Goal: Task Accomplishment & Management: Use online tool/utility

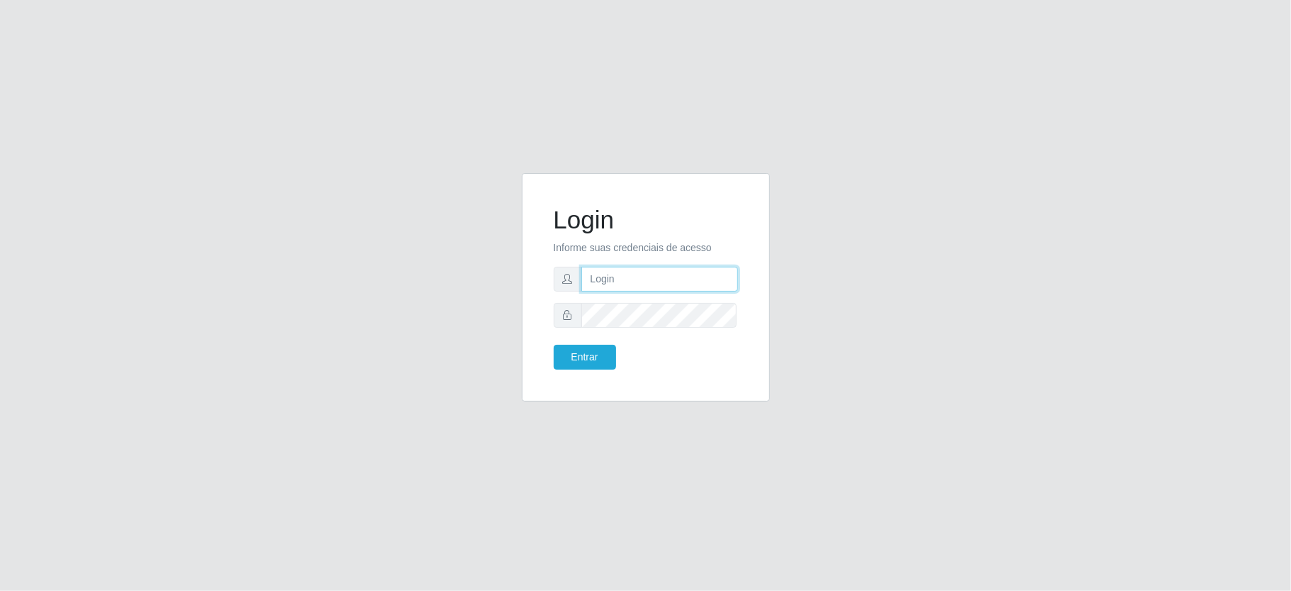
click at [637, 276] on input "text" at bounding box center [659, 279] width 157 height 25
type input "paulo@ideal"
click at [598, 349] on button "Entrar" at bounding box center [585, 357] width 62 height 25
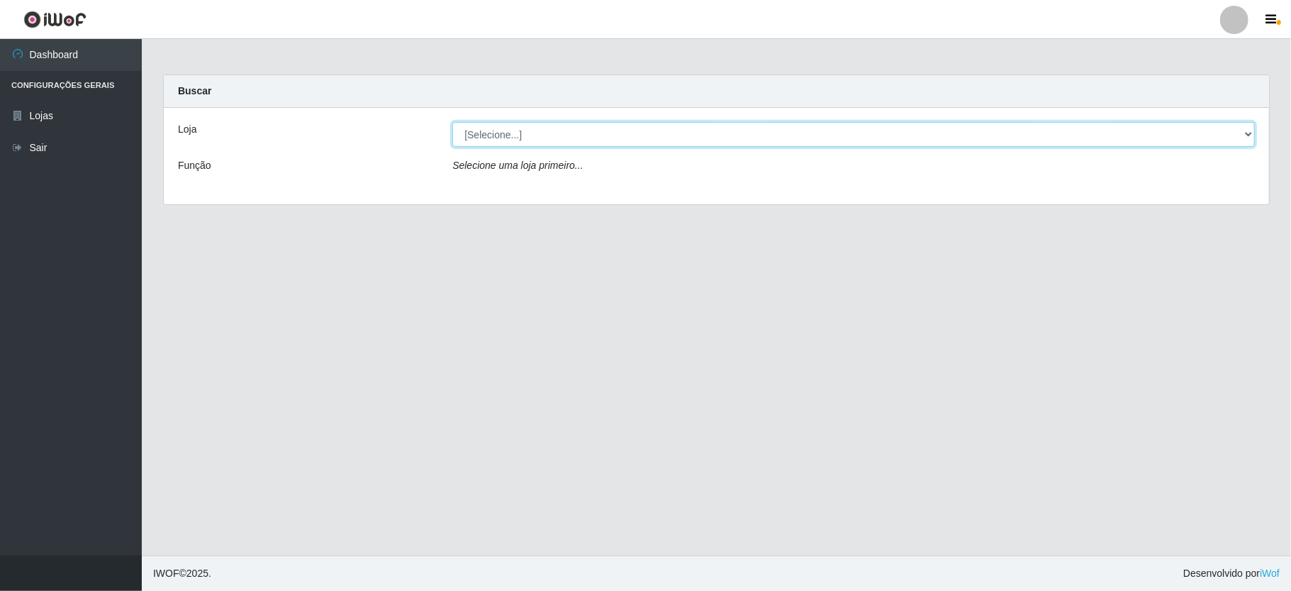
click at [554, 132] on select "[Selecione...] Ideal - Conceição" at bounding box center [853, 134] width 802 height 25
select select "231"
click at [452, 122] on select "[Selecione...] Ideal - Conceição" at bounding box center [853, 134] width 802 height 25
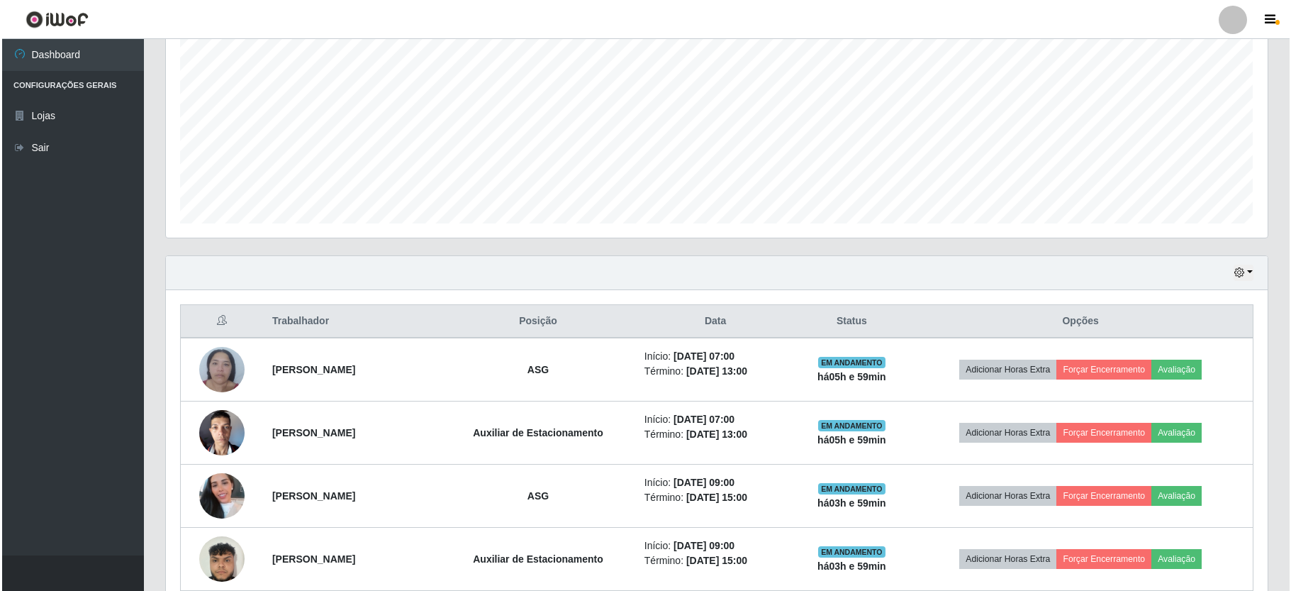
scroll to position [378, 0]
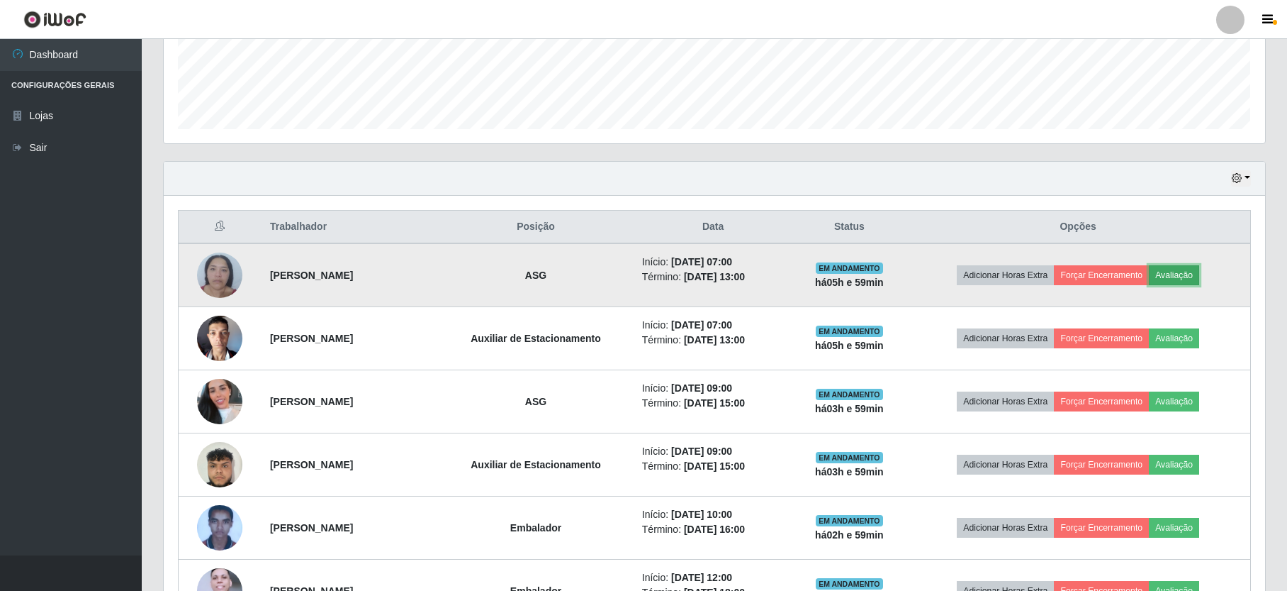
click at [1184, 276] on button "Avaliação" at bounding box center [1174, 275] width 50 height 20
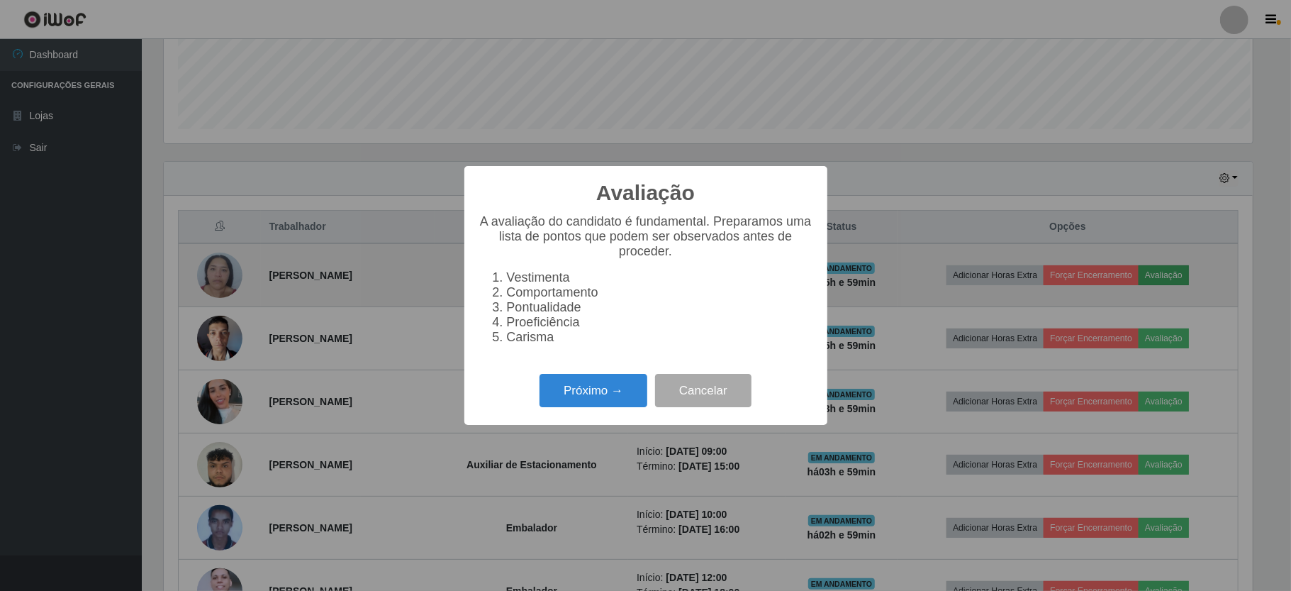
scroll to position [295, 1089]
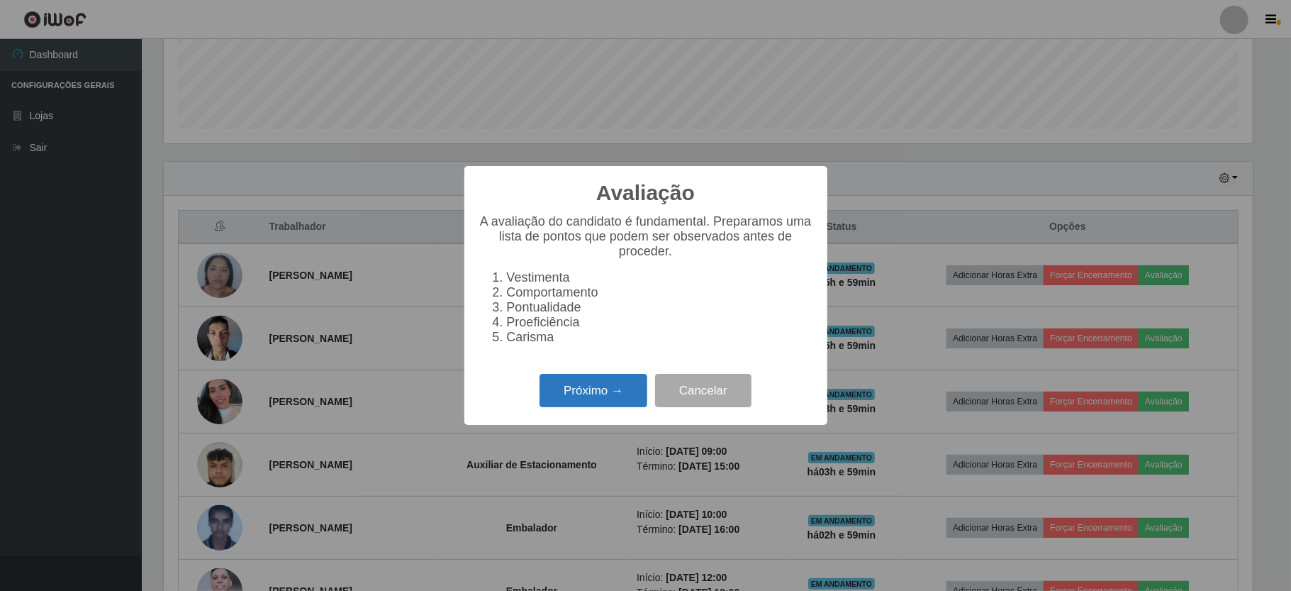
click at [608, 393] on button "Próximo →" at bounding box center [593, 390] width 108 height 33
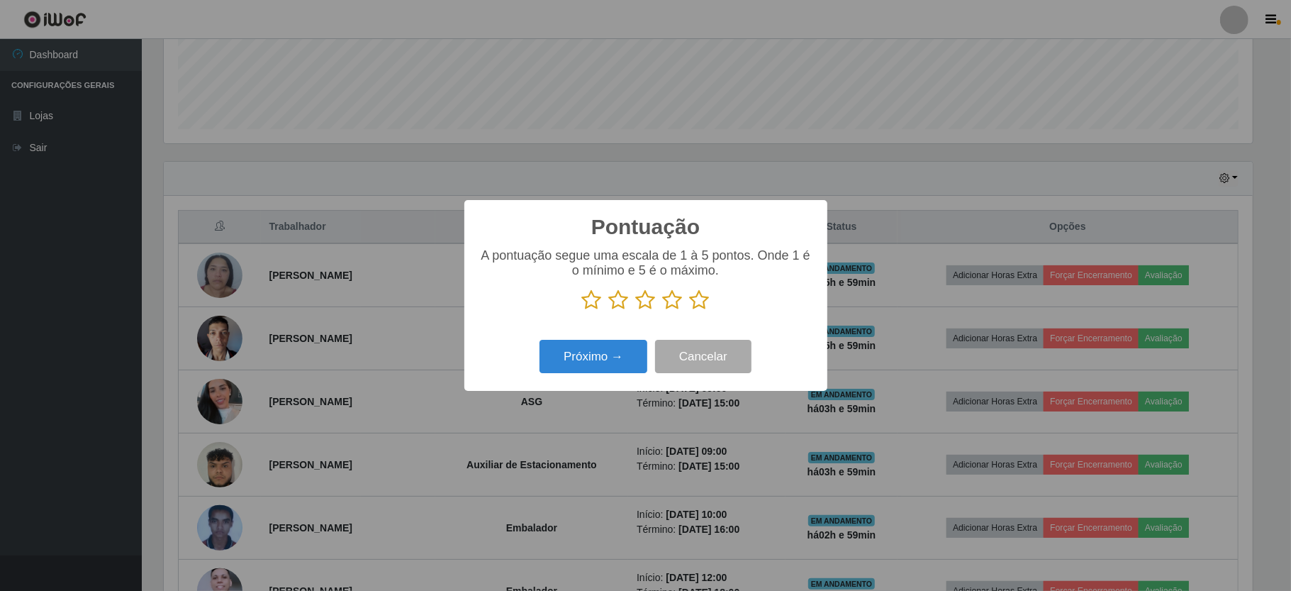
click at [670, 302] on icon at bounding box center [673, 299] width 20 height 21
click at [663, 311] on input "radio" at bounding box center [663, 311] width 0 height 0
click at [628, 352] on button "Próximo →" at bounding box center [593, 356] width 108 height 33
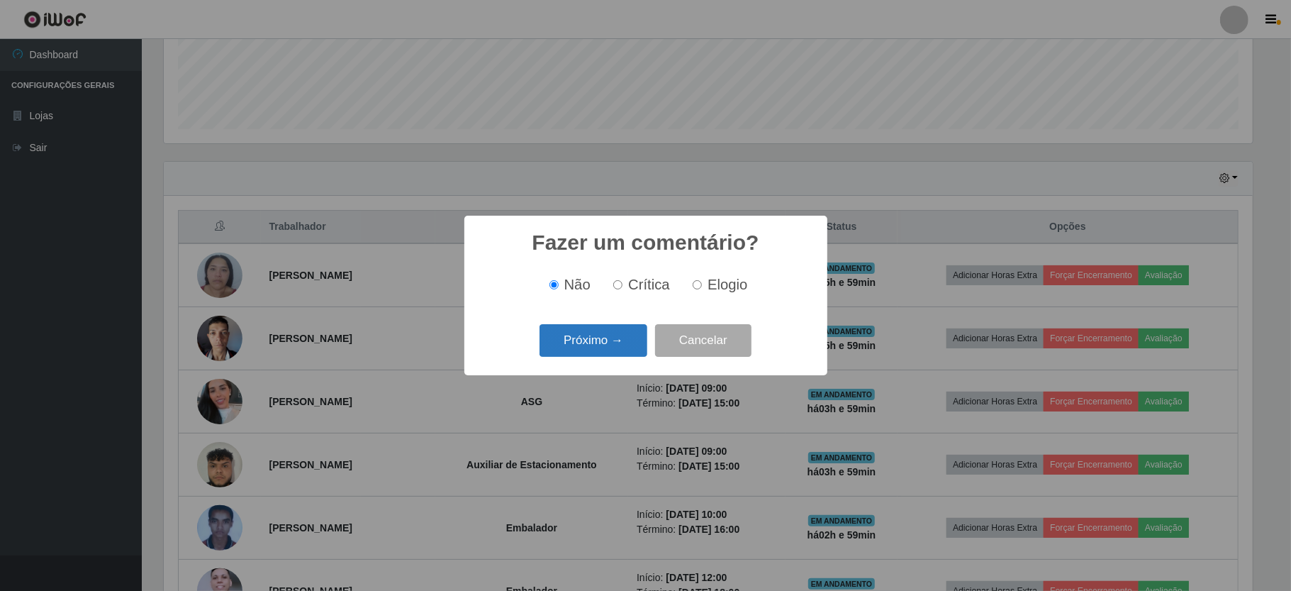
click at [628, 349] on button "Próximo →" at bounding box center [593, 340] width 108 height 33
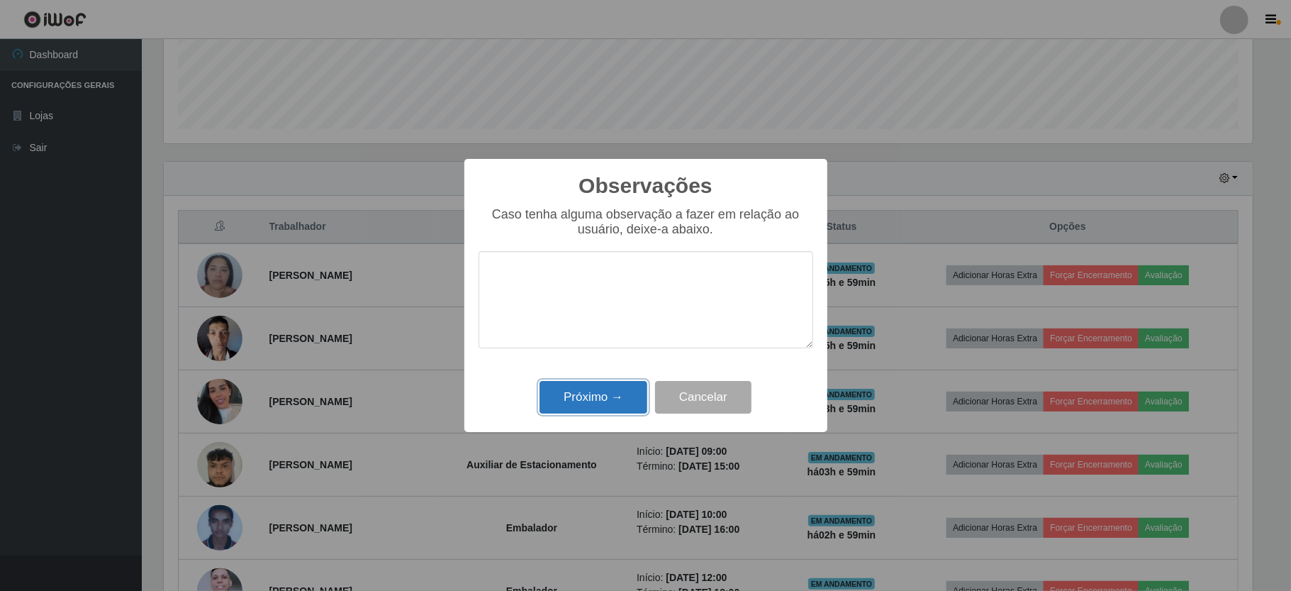
click at [625, 393] on button "Próximo →" at bounding box center [593, 397] width 108 height 33
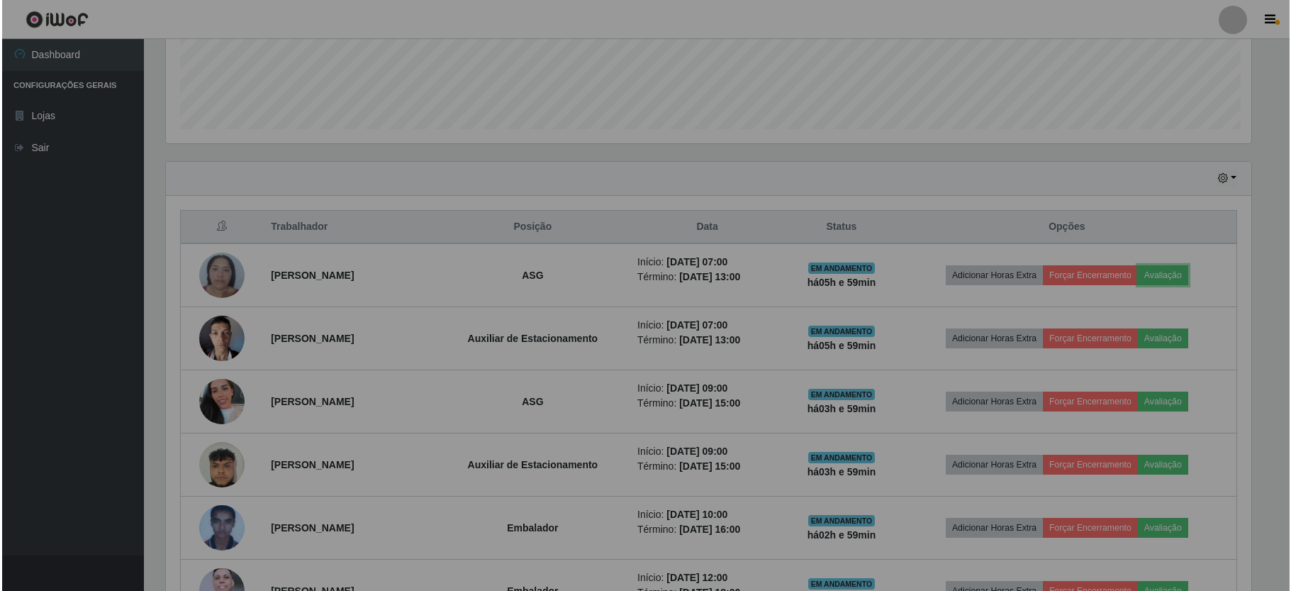
scroll to position [295, 1101]
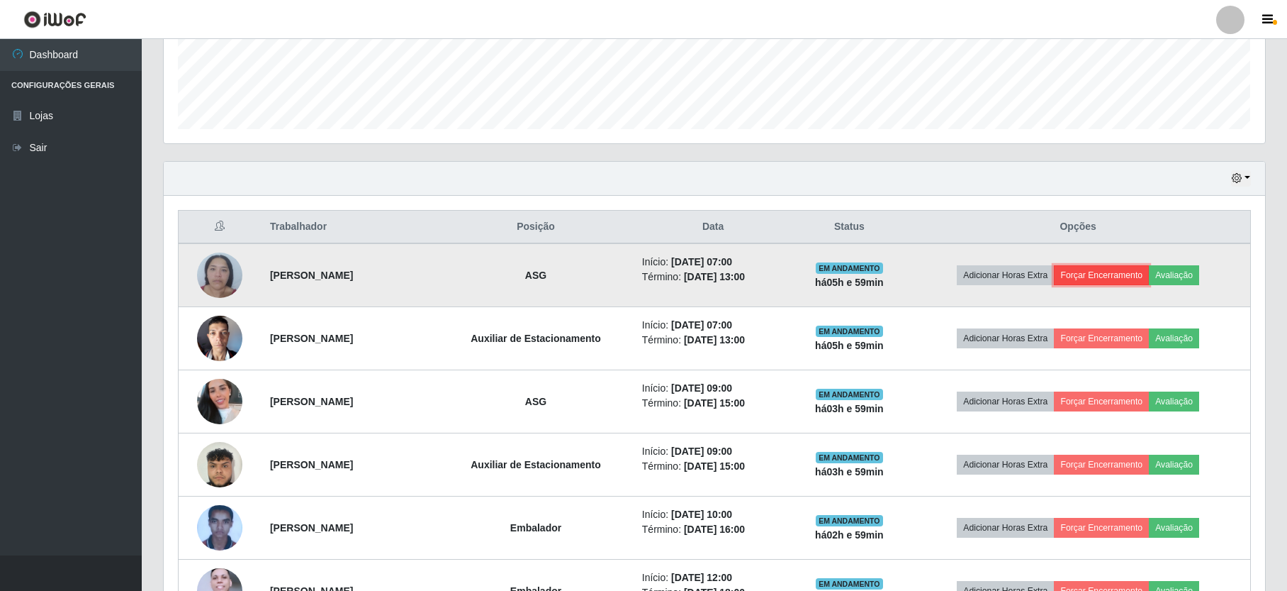
click at [1112, 275] on button "Forçar Encerramento" at bounding box center [1101, 275] width 95 height 20
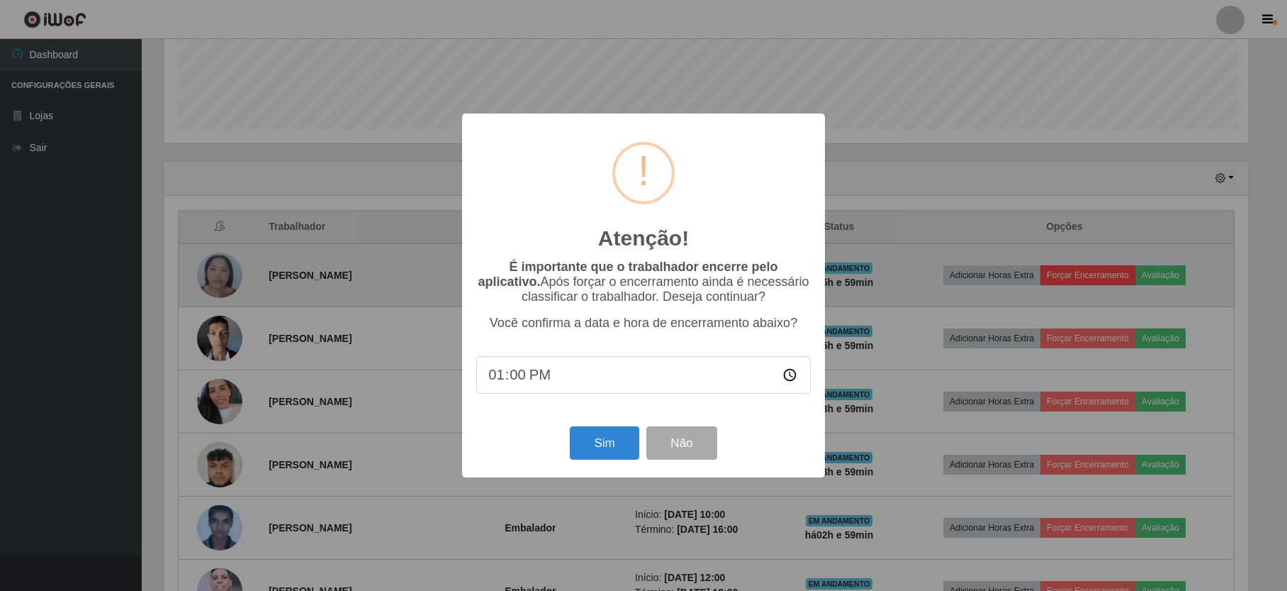
scroll to position [295, 1089]
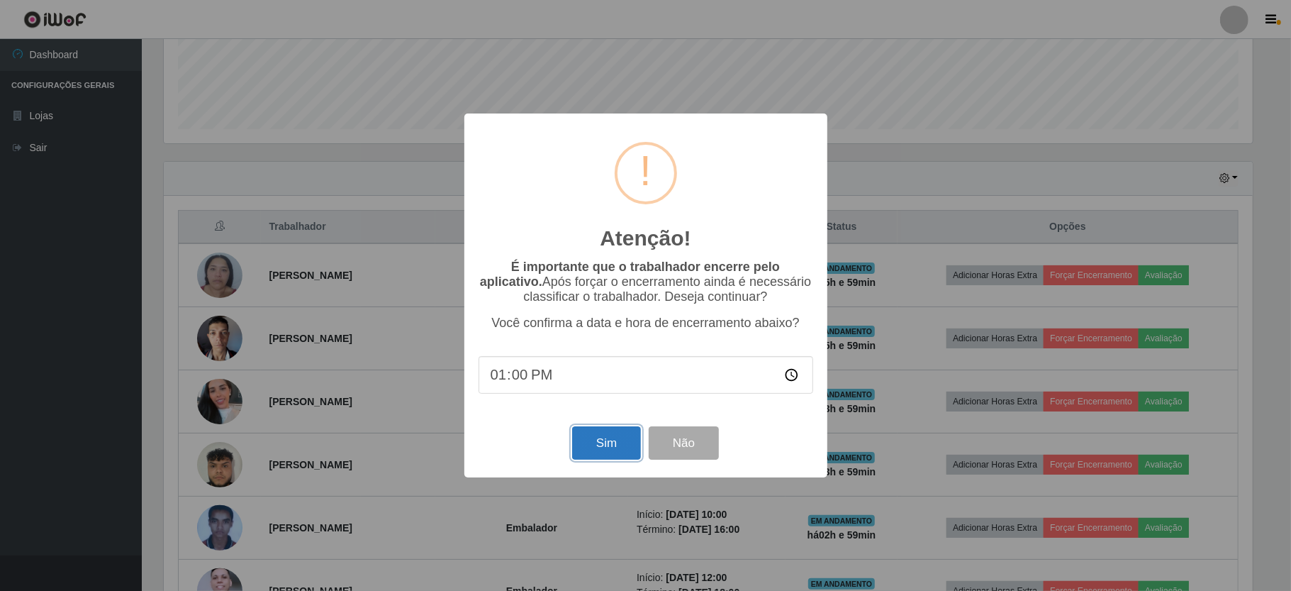
click at [621, 448] on button "Sim" at bounding box center [606, 442] width 69 height 33
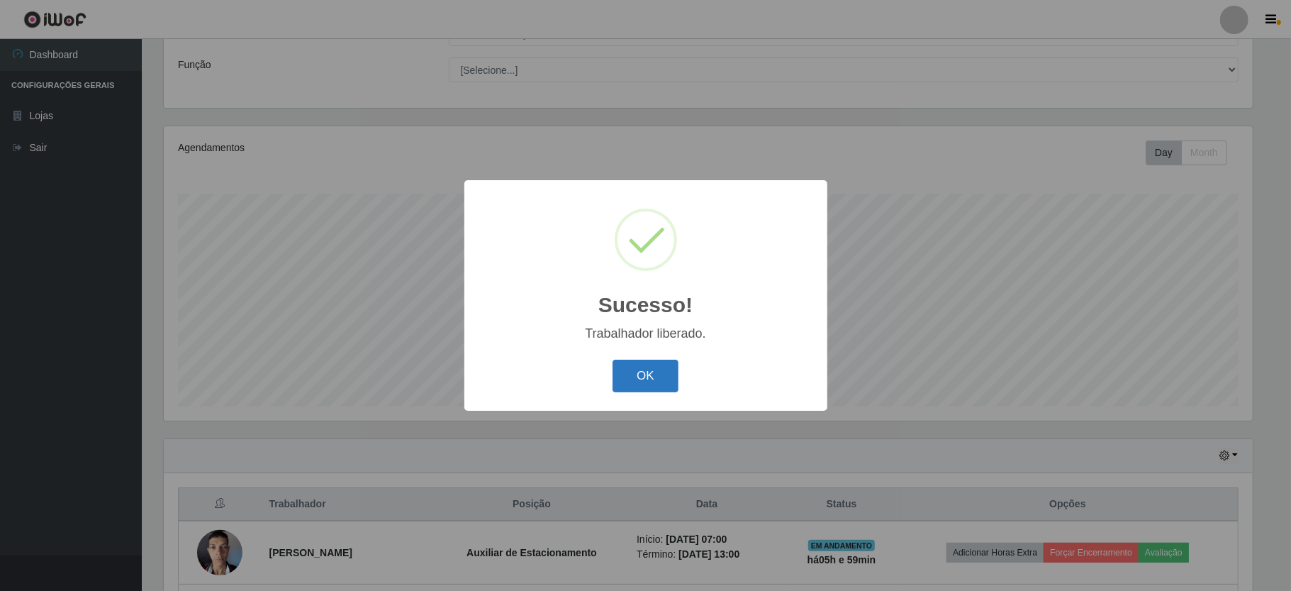
click at [637, 377] on button "OK" at bounding box center [645, 375] width 66 height 33
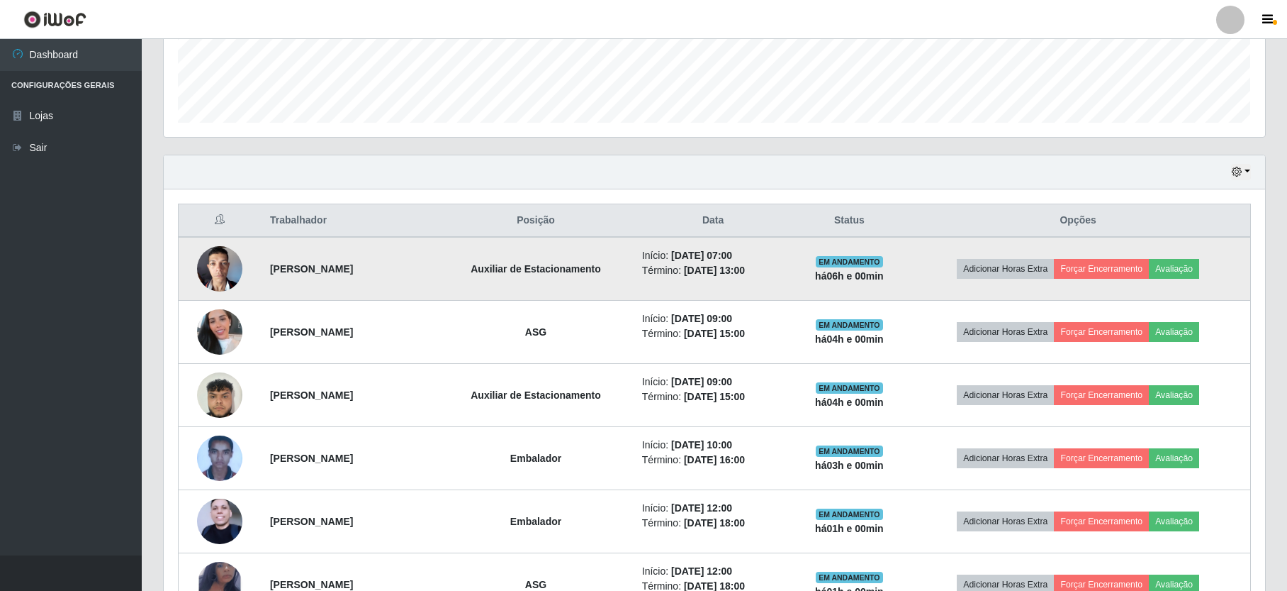
scroll to position [290, 0]
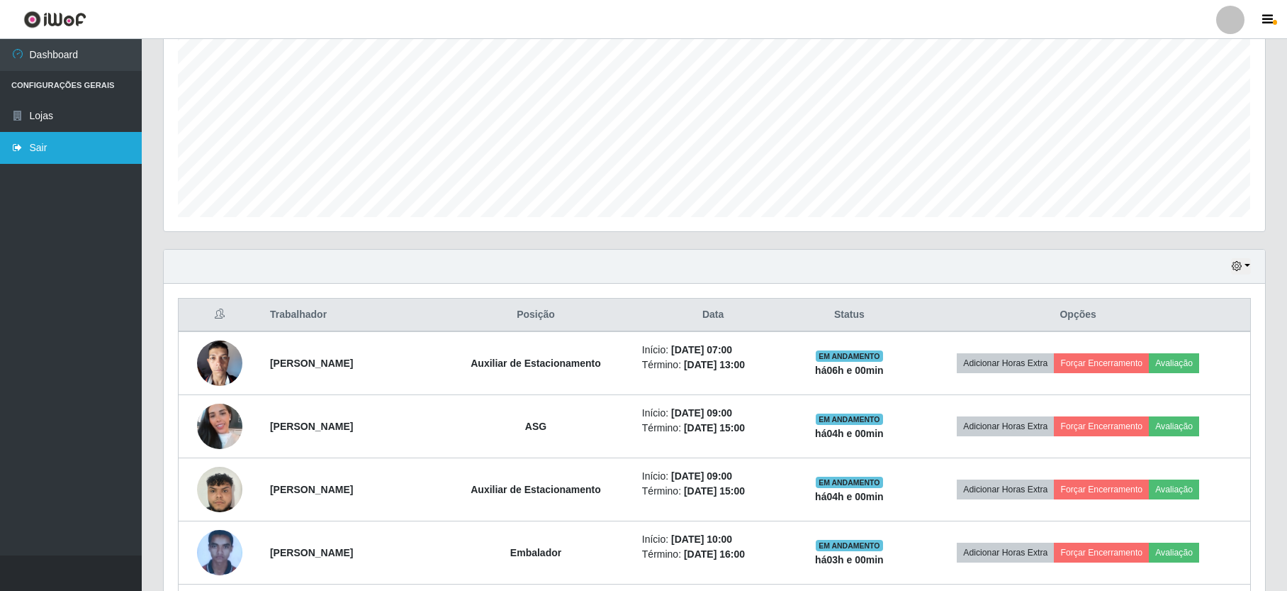
click at [35, 145] on link "Sair" at bounding box center [71, 148] width 142 height 32
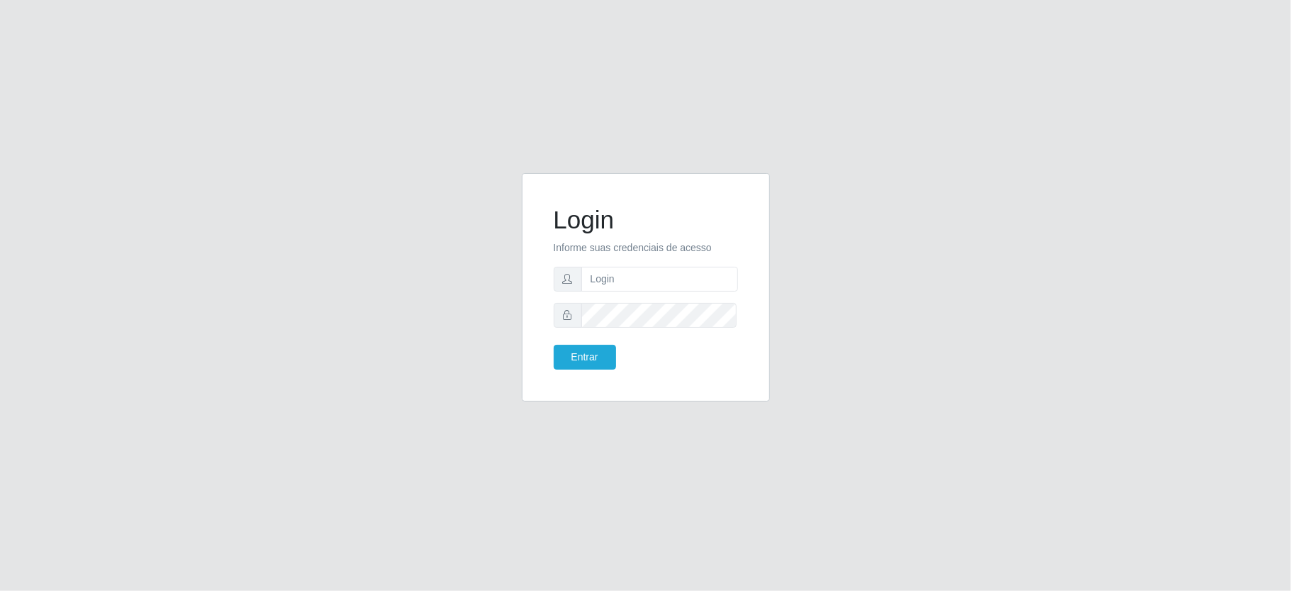
click at [214, 306] on div "Login Informe suas credenciais de acesso Entrar" at bounding box center [645, 295] width 1291 height 591
click at [625, 278] on input "text" at bounding box center [659, 279] width 157 height 25
type input "paulo@ideal"
click at [588, 361] on button "Entrar" at bounding box center [585, 357] width 62 height 25
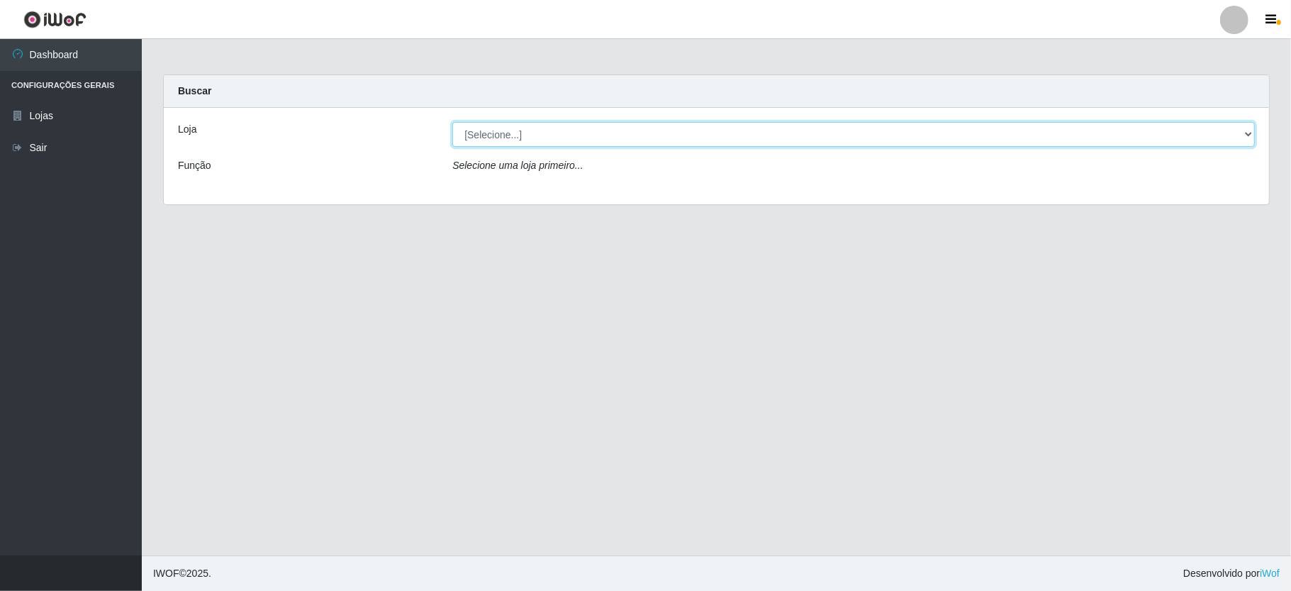
click at [593, 132] on select "[Selecione...] Ideal - Conceição" at bounding box center [853, 134] width 802 height 25
select select "231"
click at [452, 122] on select "[Selecione...] Ideal - Conceição" at bounding box center [853, 134] width 802 height 25
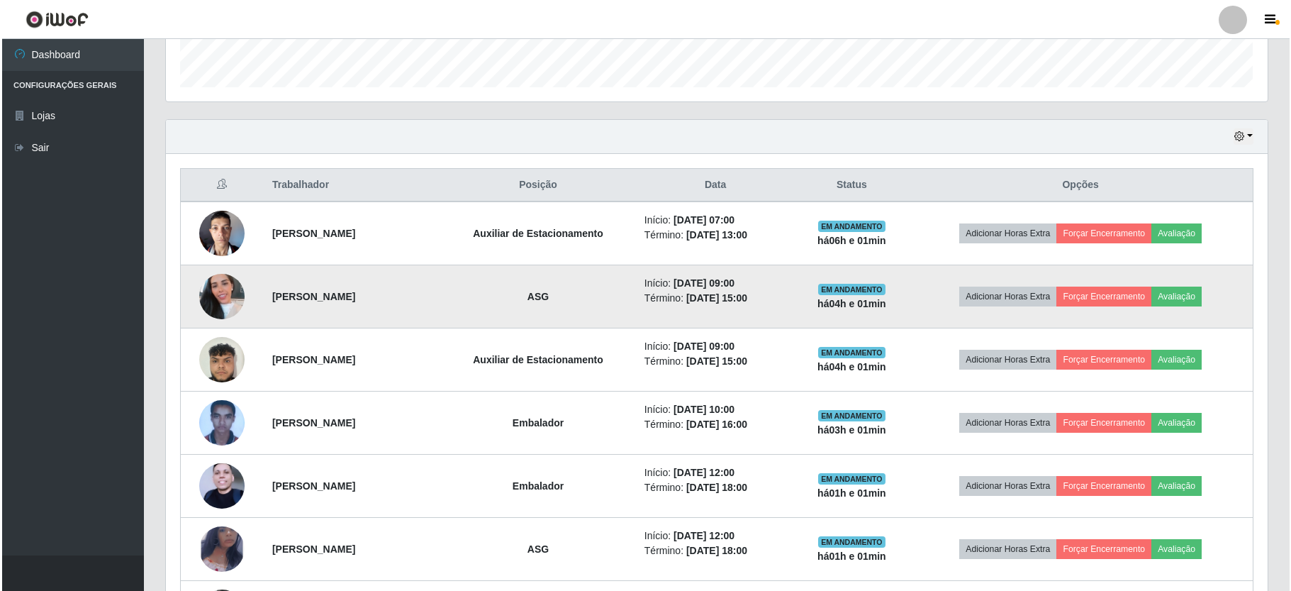
scroll to position [325, 0]
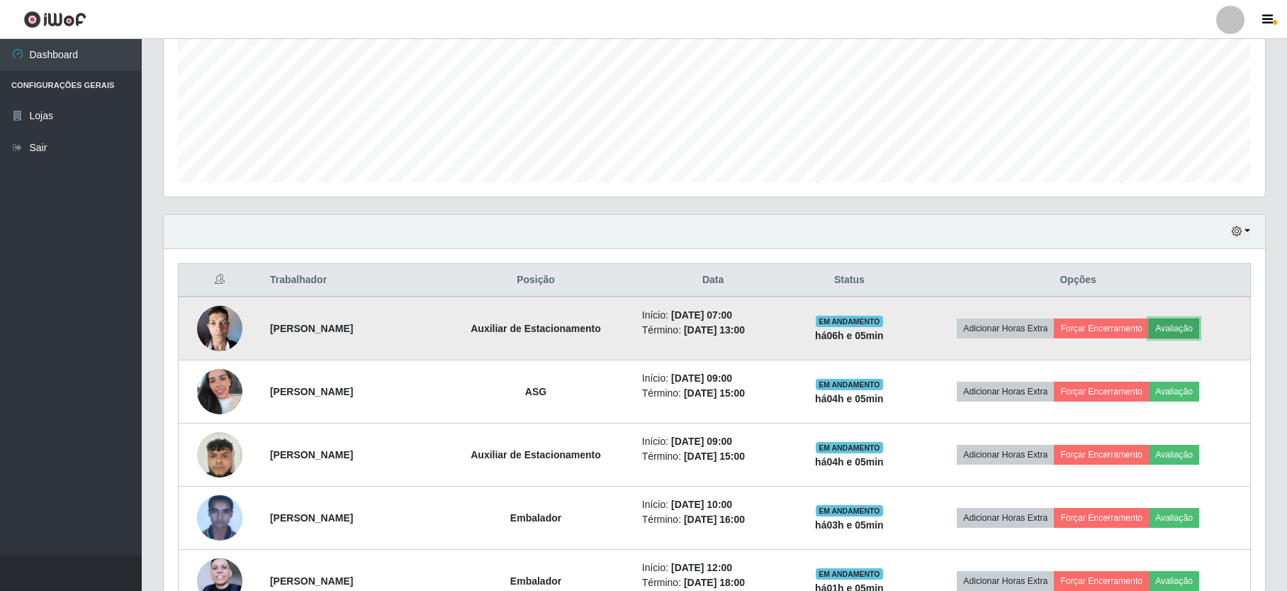
click at [1185, 322] on button "Avaliação" at bounding box center [1174, 328] width 50 height 20
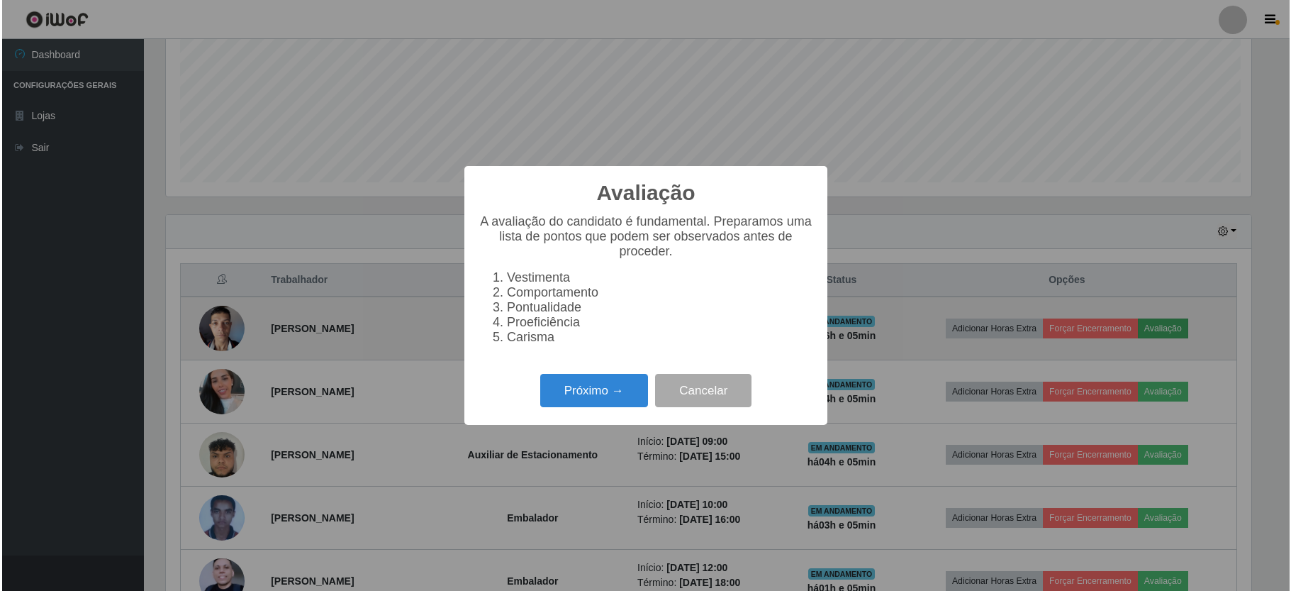
scroll to position [295, 1089]
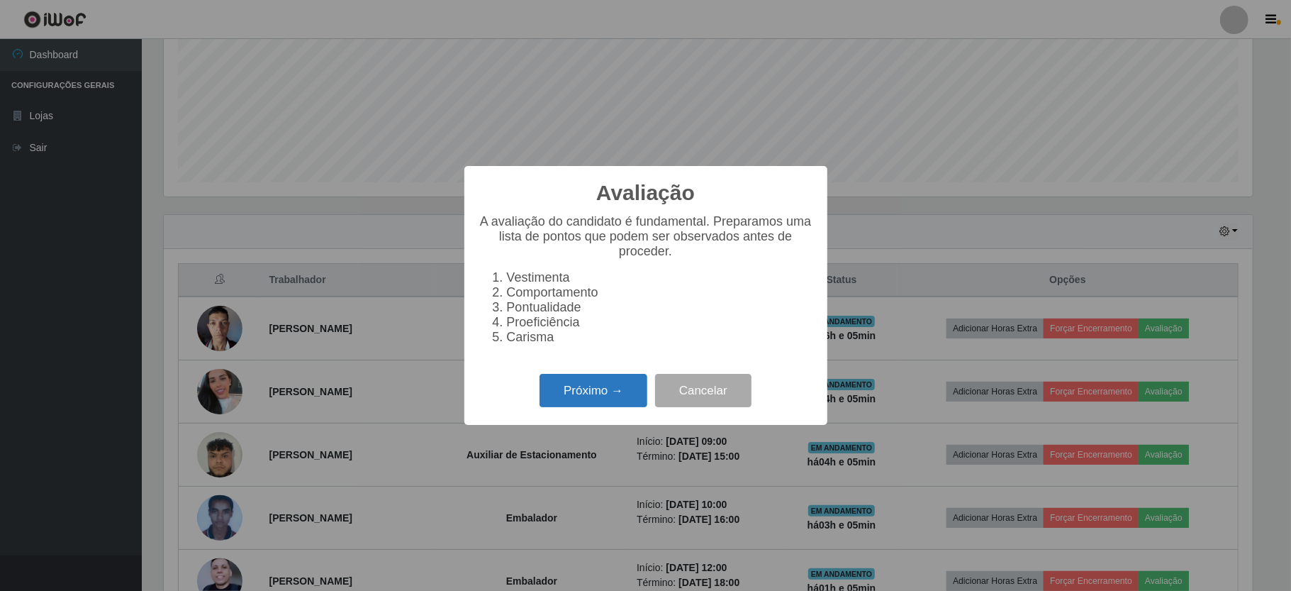
click at [624, 392] on button "Próximo →" at bounding box center [593, 390] width 108 height 33
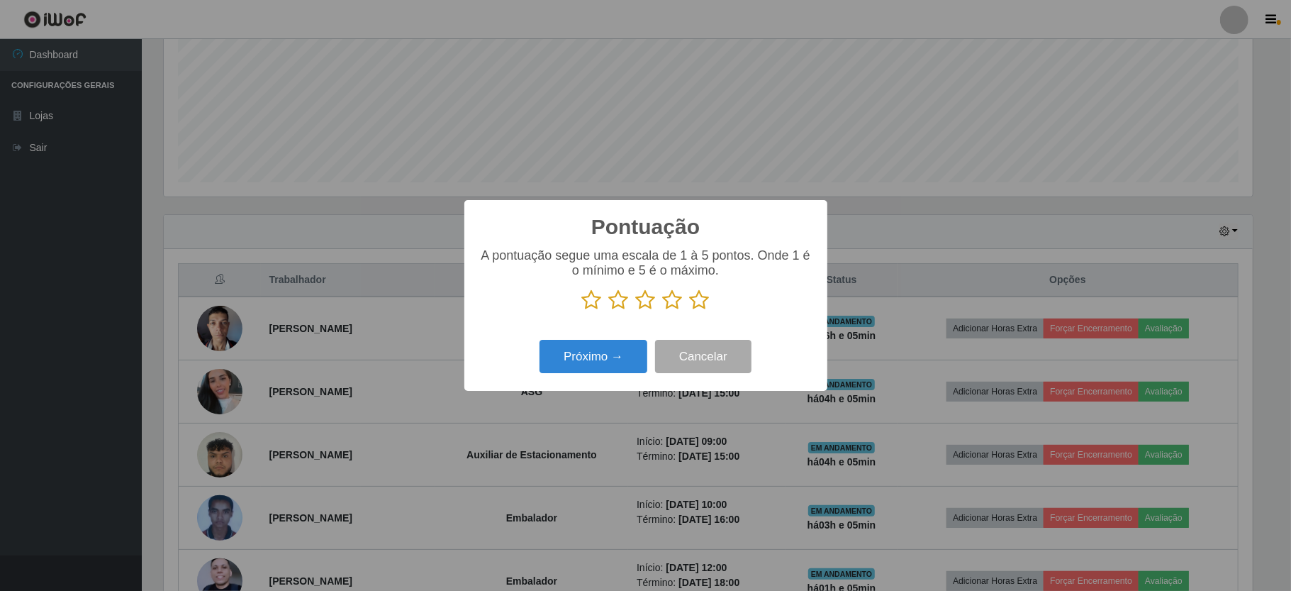
scroll to position [708614, 707820]
click at [670, 301] on icon at bounding box center [673, 299] width 20 height 21
click at [663, 311] on input "radio" at bounding box center [663, 311] width 0 height 0
click at [620, 366] on button "Próximo →" at bounding box center [593, 356] width 108 height 33
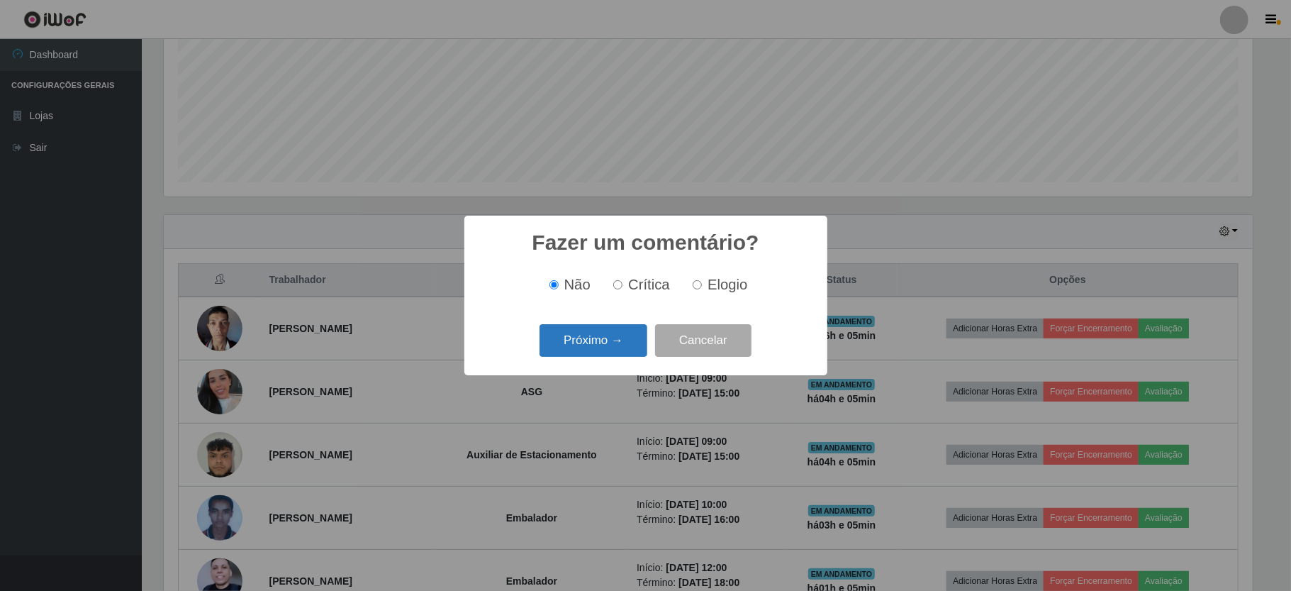
click at [630, 343] on button "Próximo →" at bounding box center [593, 340] width 108 height 33
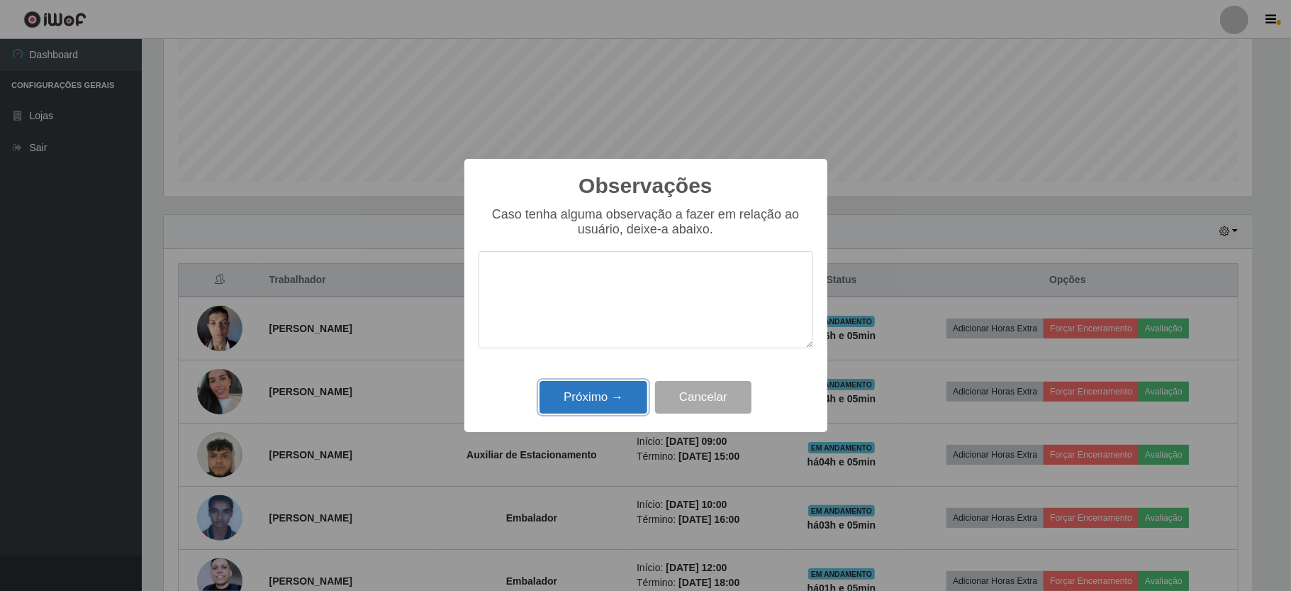
click at [634, 389] on button "Próximo →" at bounding box center [593, 397] width 108 height 33
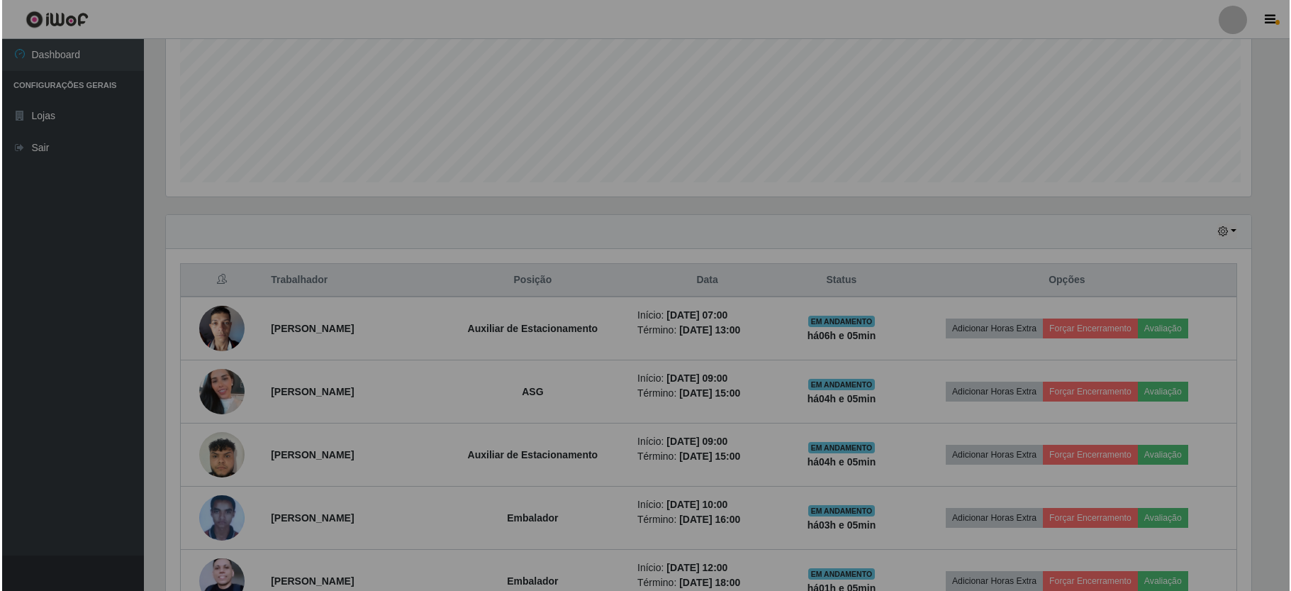
scroll to position [295, 1101]
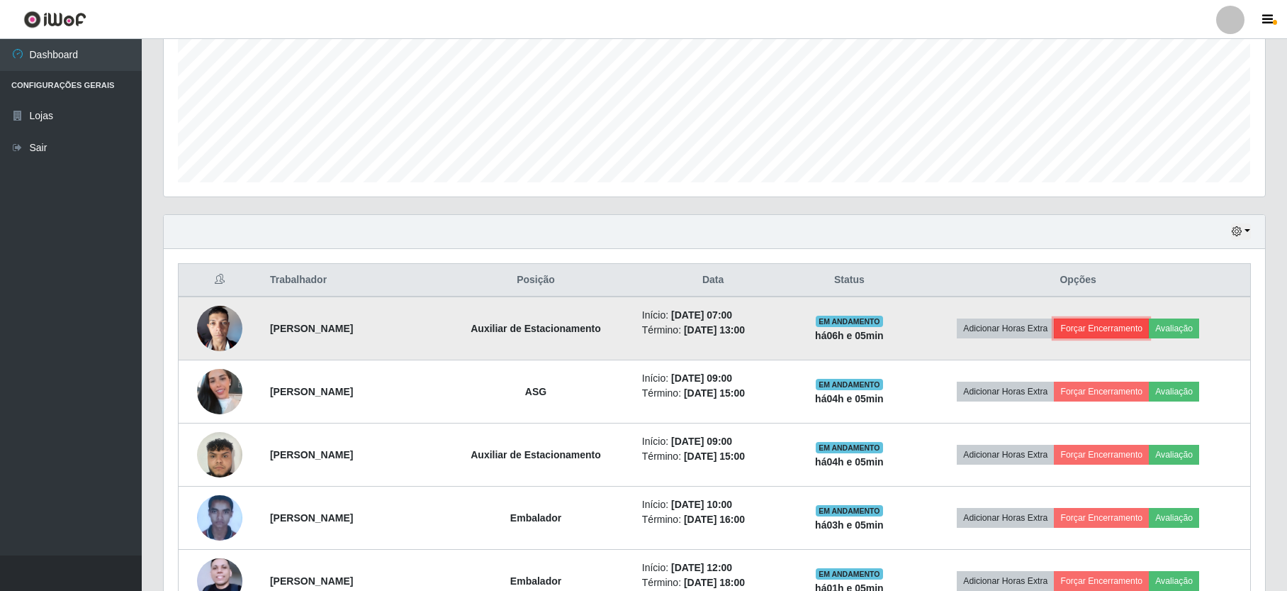
click at [1101, 329] on button "Forçar Encerramento" at bounding box center [1101, 328] width 95 height 20
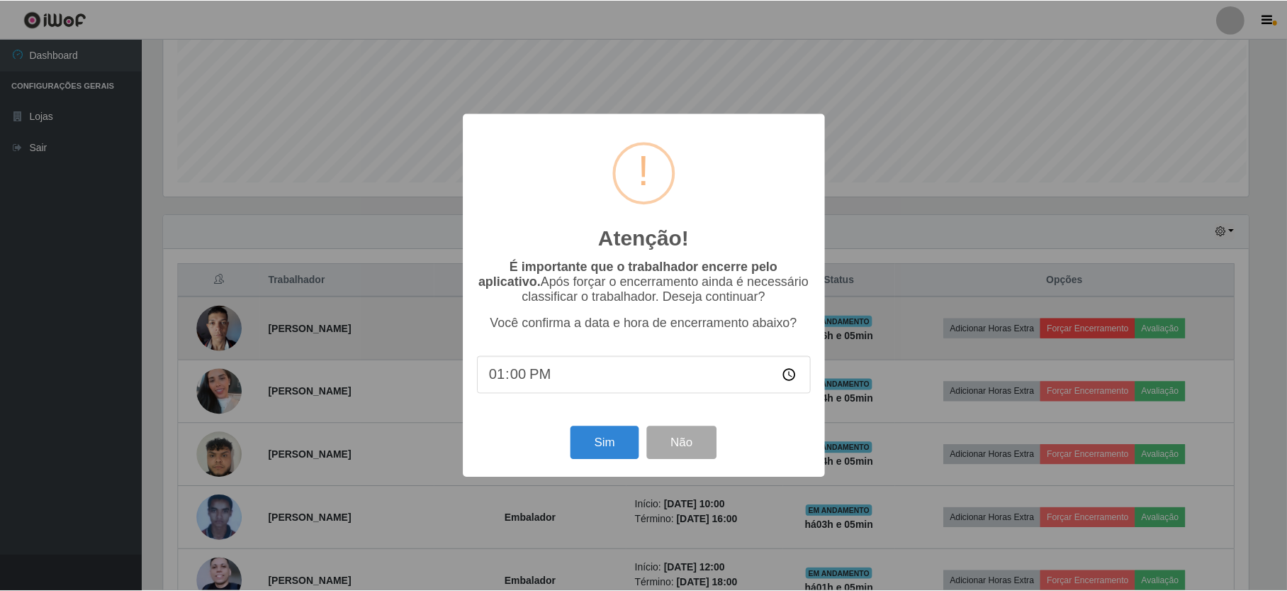
scroll to position [295, 1089]
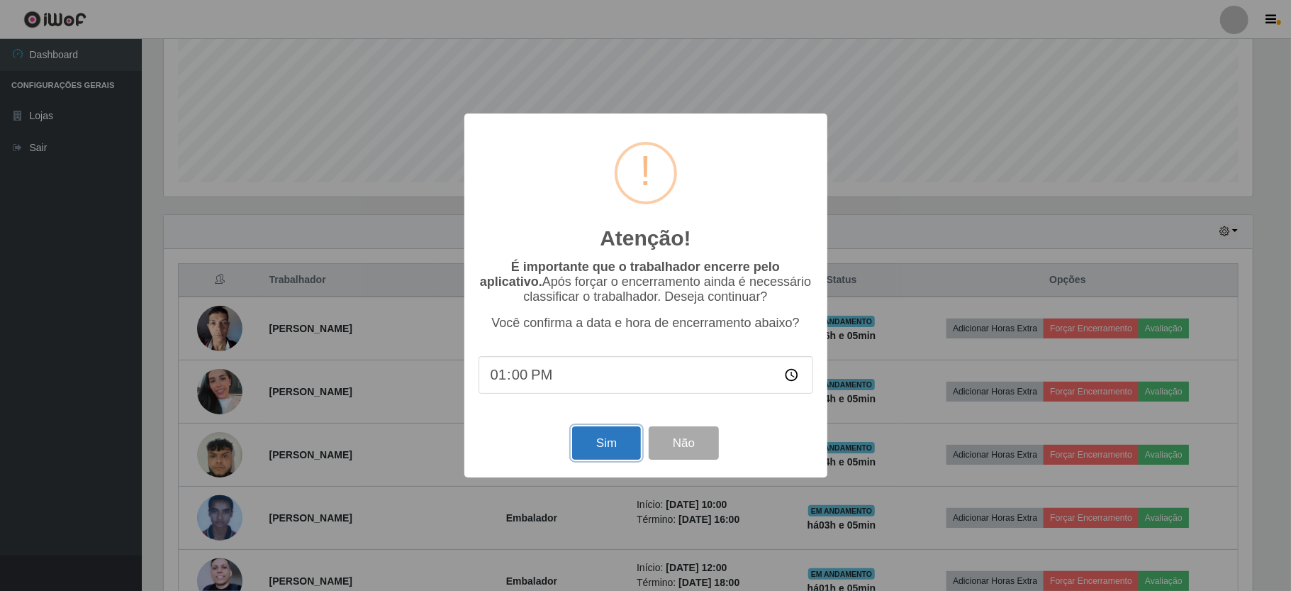
click at [605, 438] on button "Sim" at bounding box center [606, 442] width 69 height 33
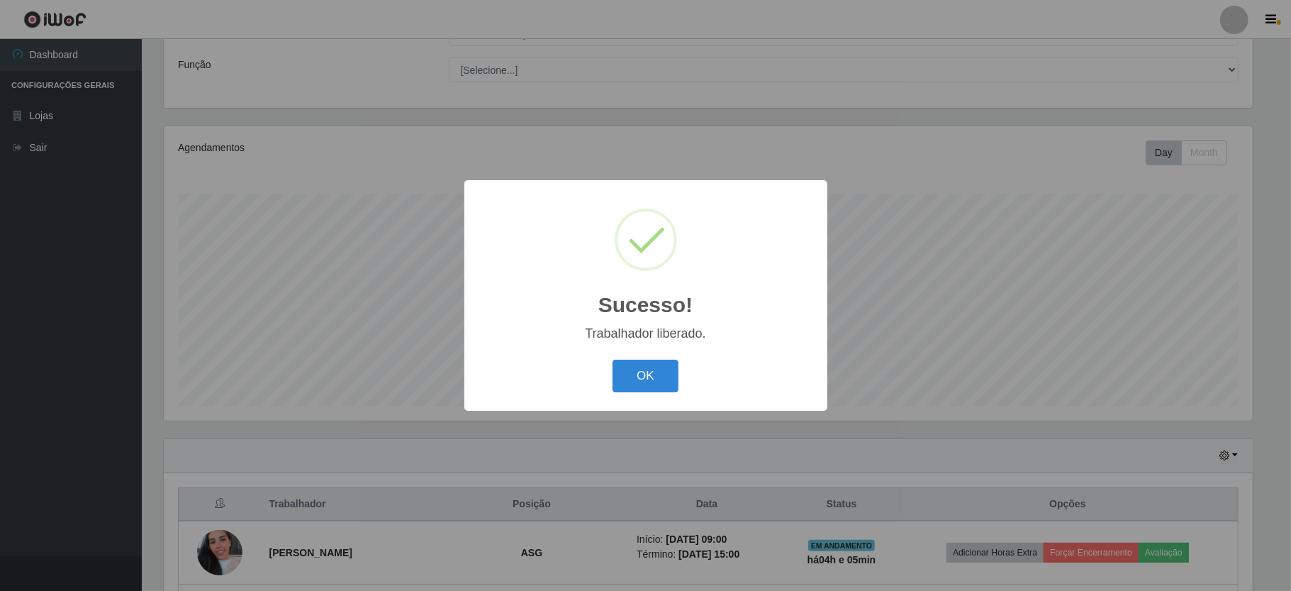
drag, startPoint x: 639, startPoint y: 374, endPoint x: 712, endPoint y: 409, distance: 80.2
click at [644, 374] on button "OK" at bounding box center [645, 375] width 66 height 33
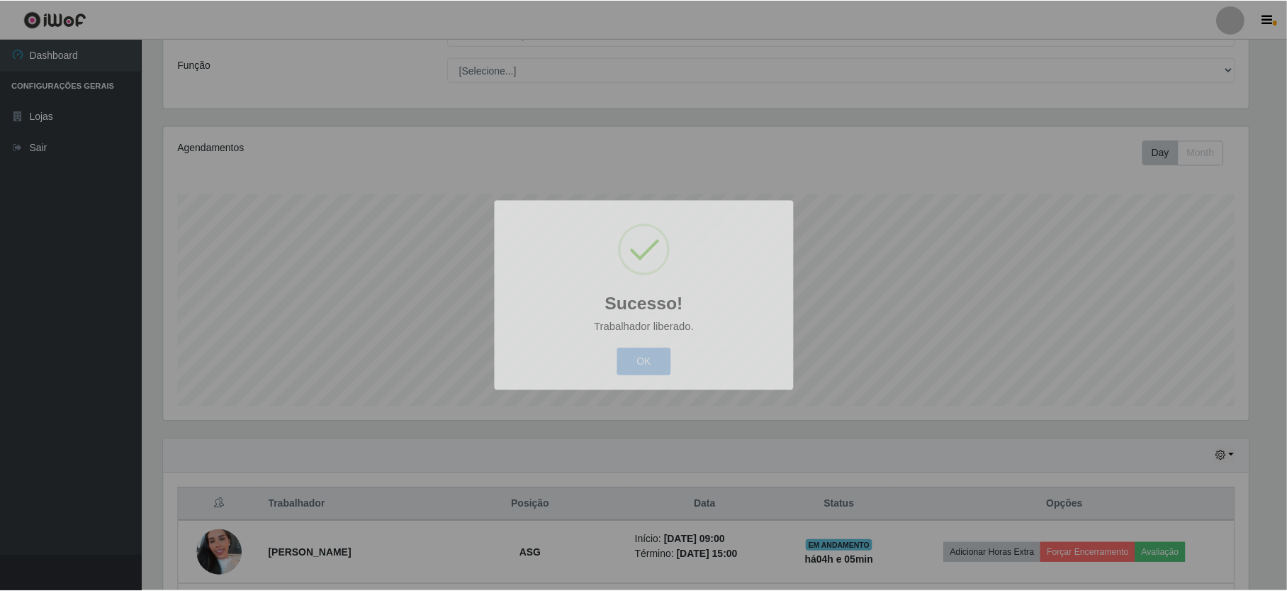
scroll to position [295, 1101]
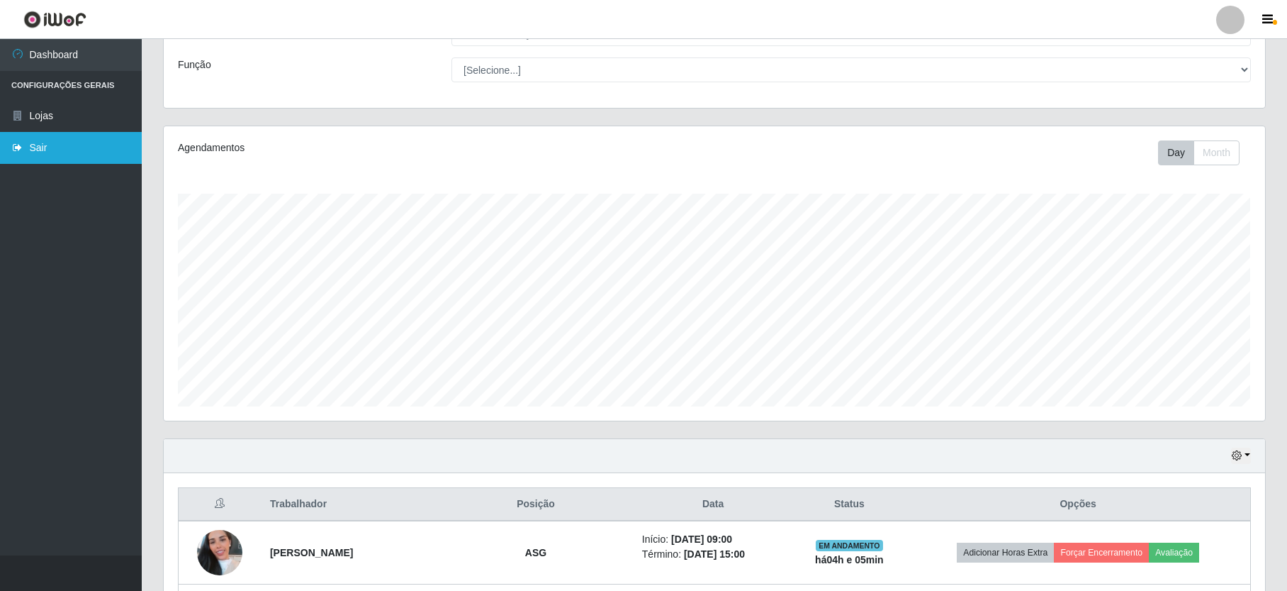
click at [38, 143] on link "Sair" at bounding box center [71, 148] width 142 height 32
